Goal: Transaction & Acquisition: Purchase product/service

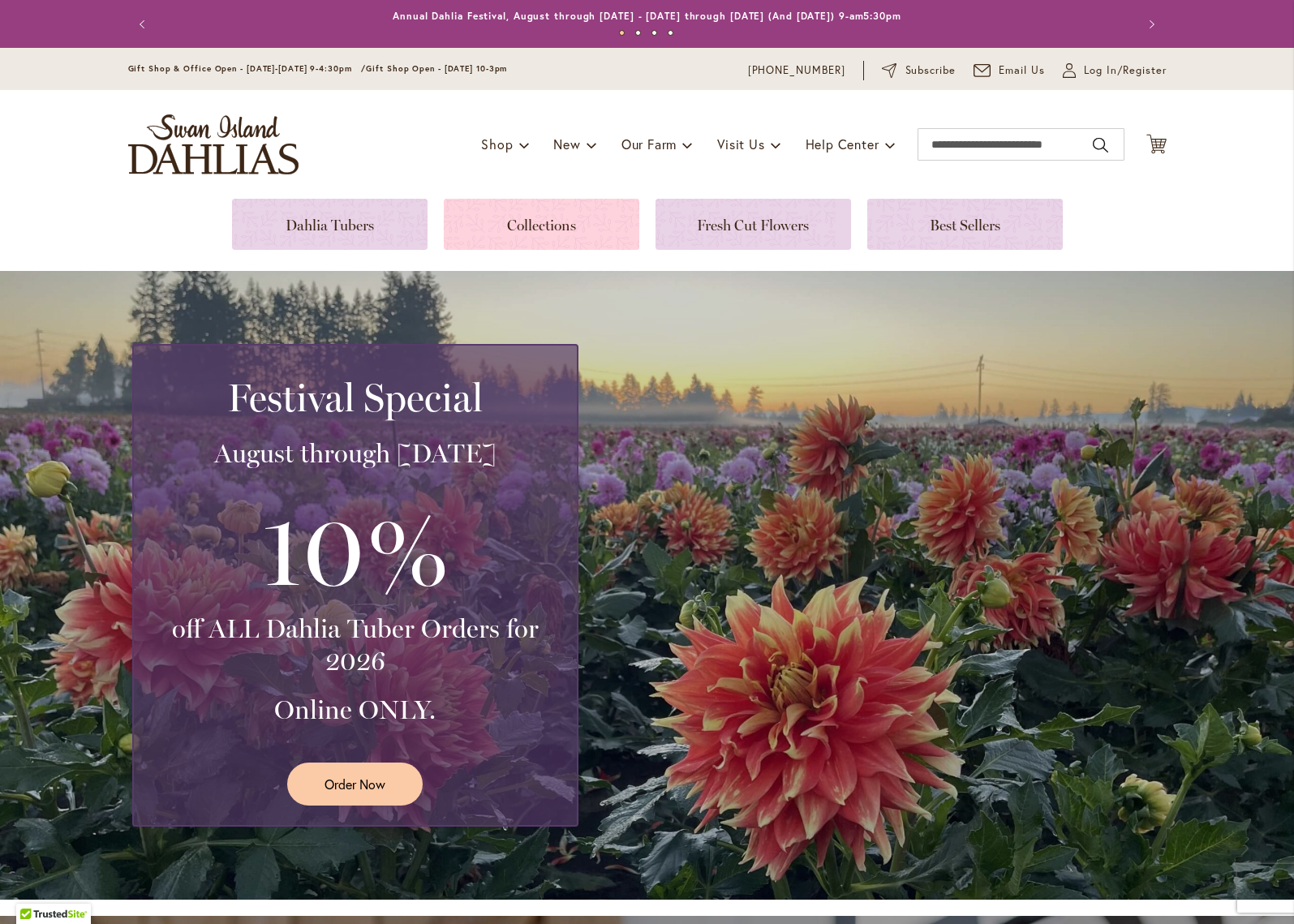
click at [558, 222] on link at bounding box center [541, 224] width 195 height 51
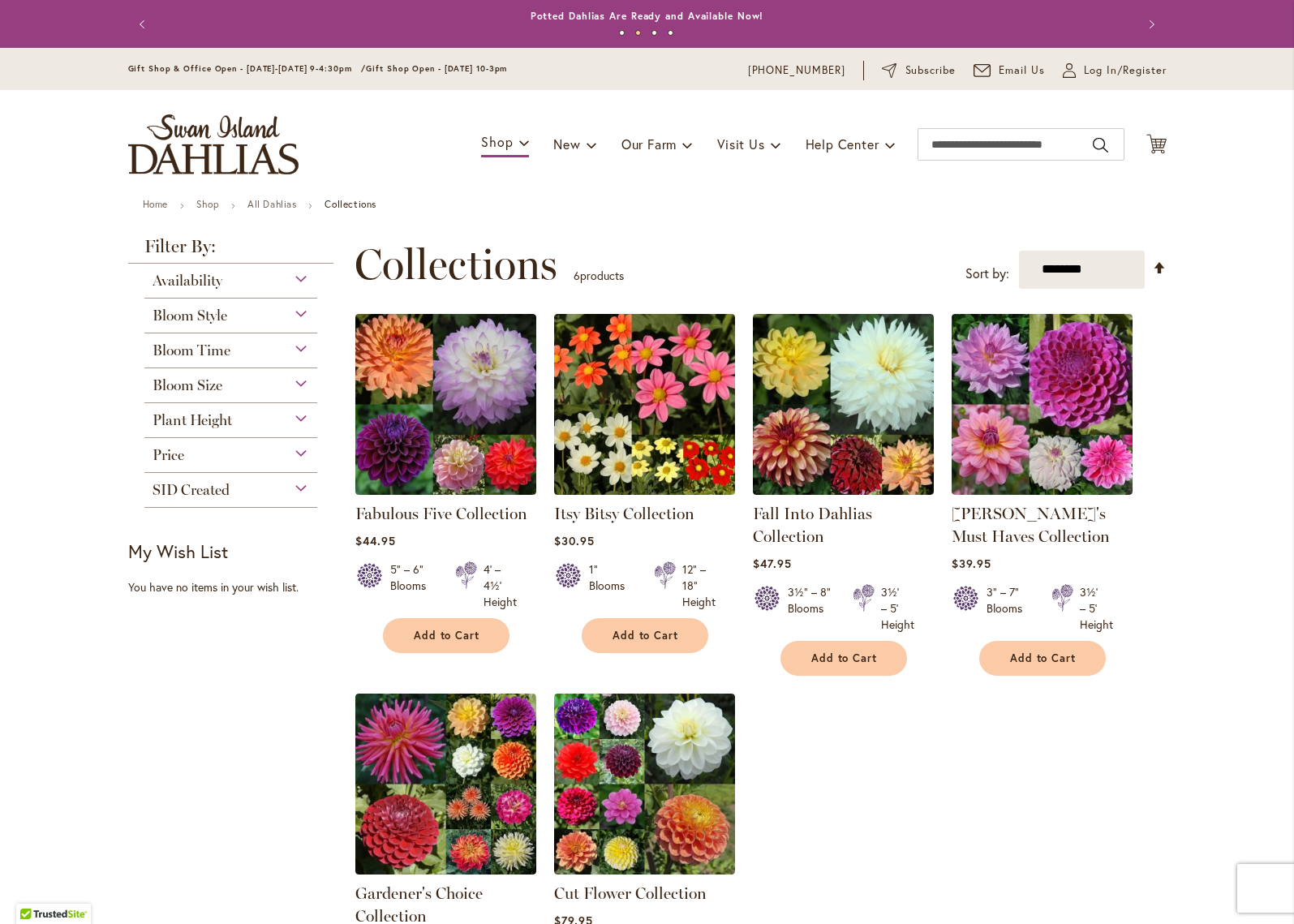
click at [299, 408] on div "Plant Height" at bounding box center [231, 416] width 174 height 26
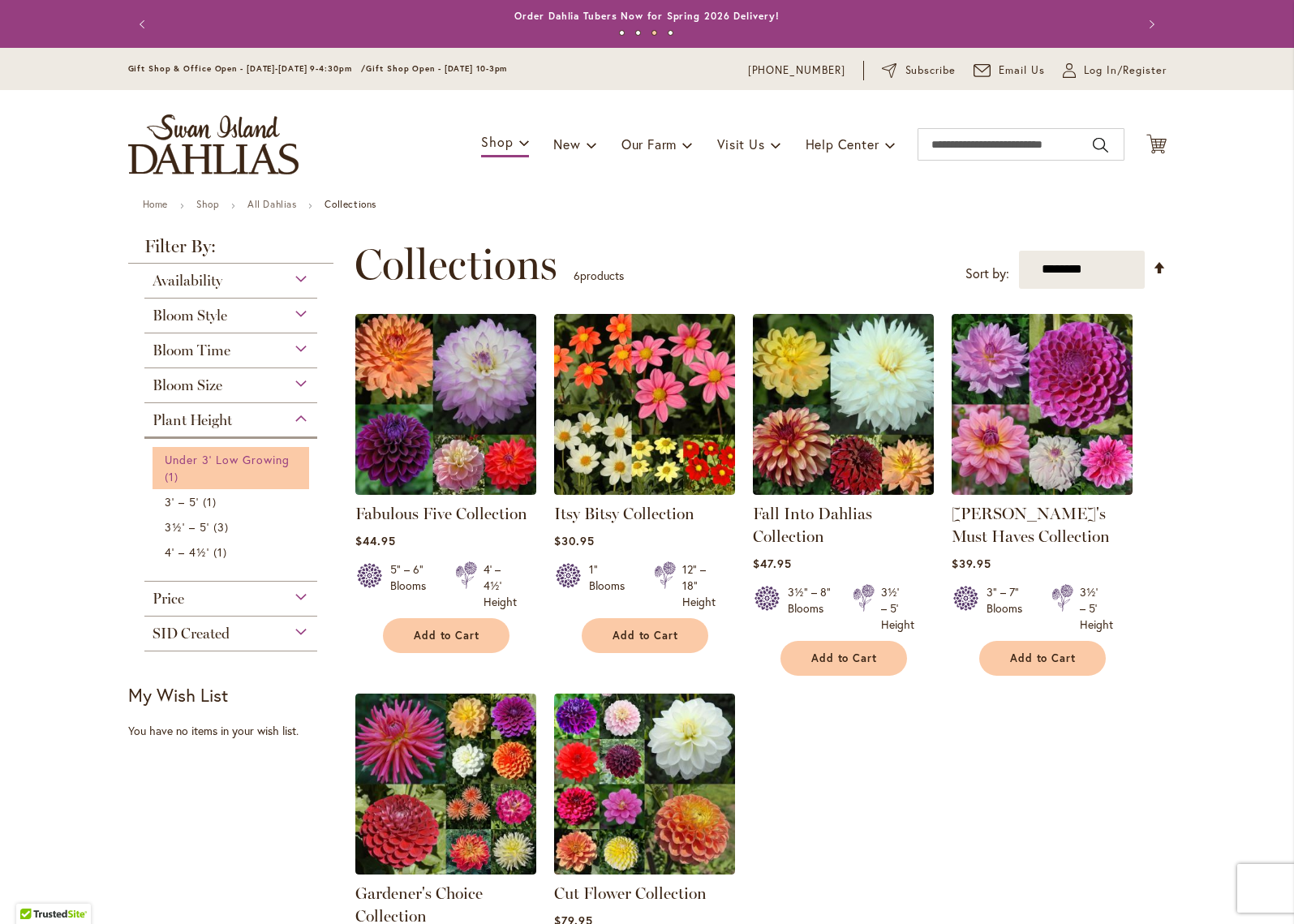
click at [210, 469] on link "Under 3' Low Growing 1 item" at bounding box center [234, 468] width 137 height 34
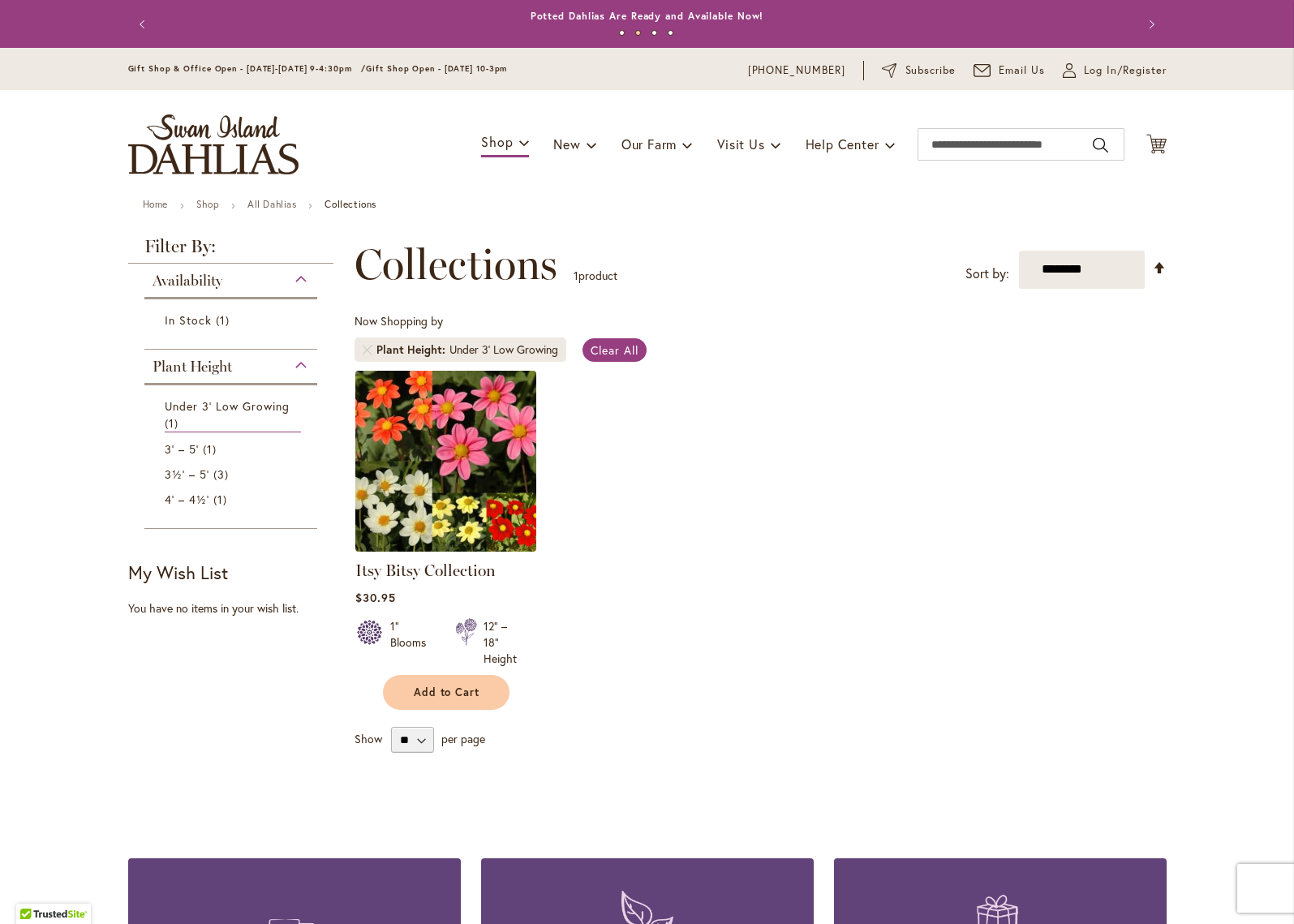
click at [448, 493] on img at bounding box center [445, 460] width 190 height 190
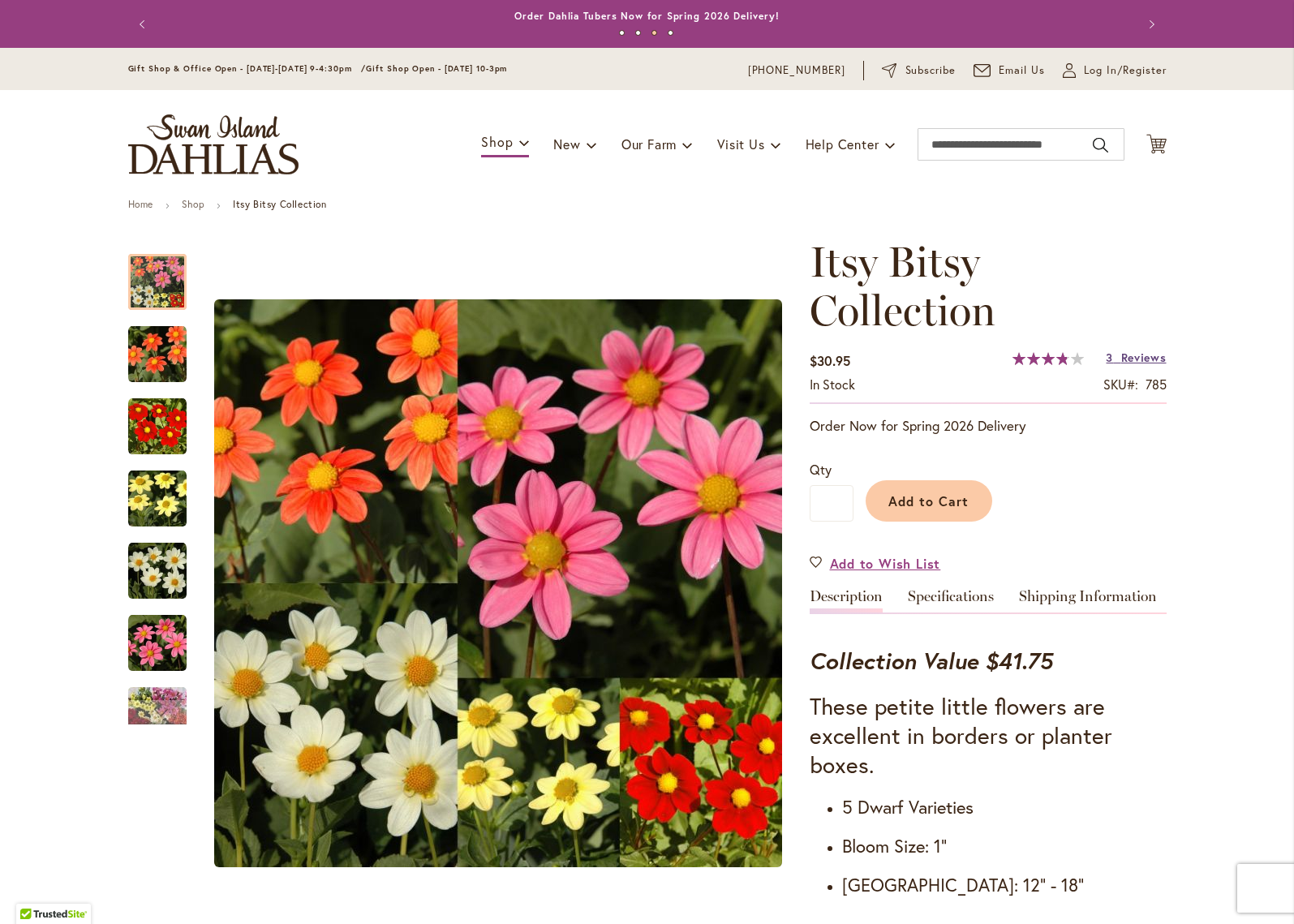
click at [1139, 356] on span "Reviews" at bounding box center [1143, 357] width 45 height 15
